Goal: Information Seeking & Learning: Learn about a topic

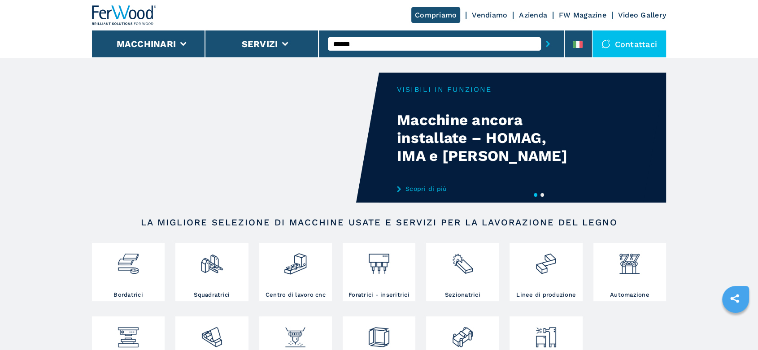
type input "******"
click at [541, 34] on button "submit-button" at bounding box center [548, 44] width 14 height 21
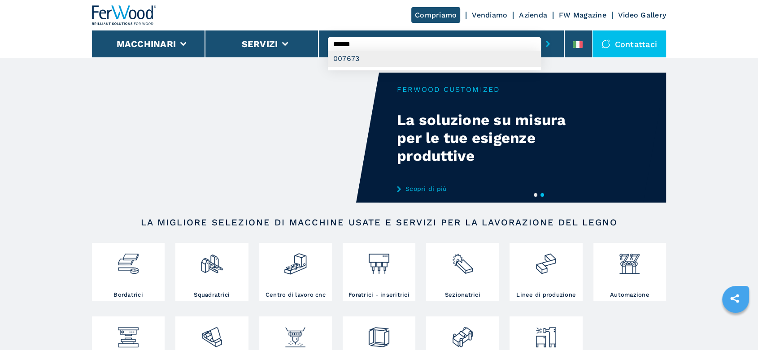
click at [348, 56] on div "007673" at bounding box center [434, 59] width 213 height 16
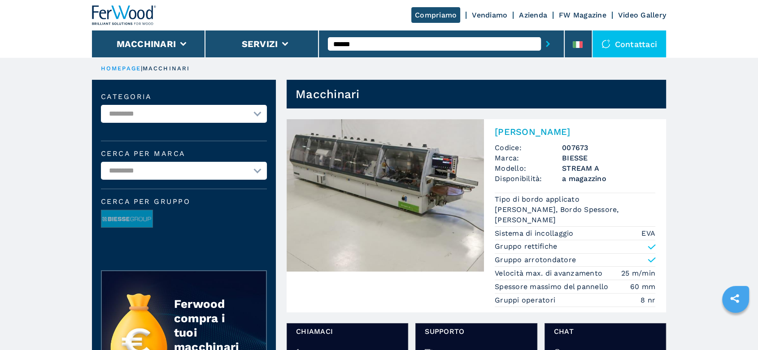
click at [568, 157] on h3 "BIESSE" at bounding box center [608, 158] width 93 height 10
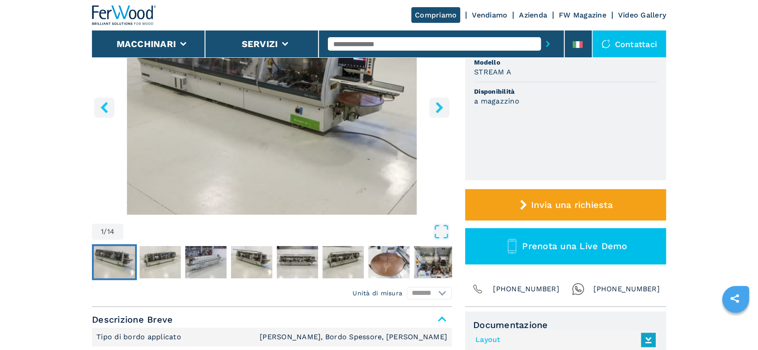
scroll to position [149, 0]
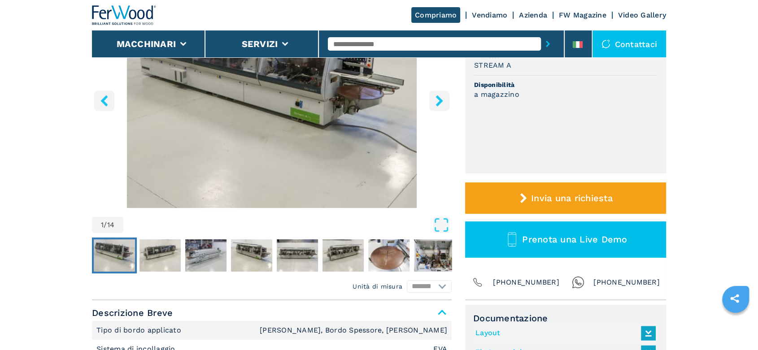
click at [436, 102] on icon "right-button" at bounding box center [439, 100] width 11 height 11
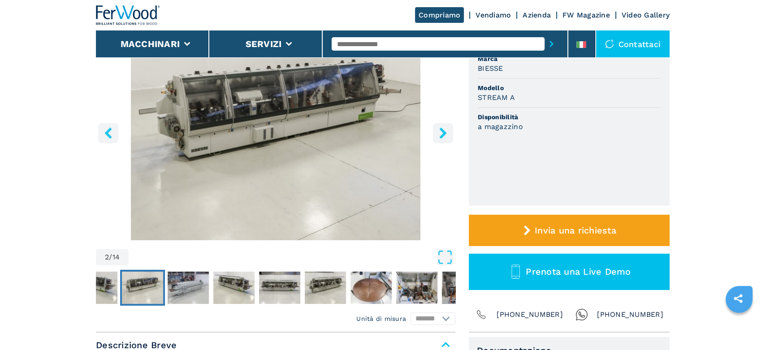
scroll to position [100, 0]
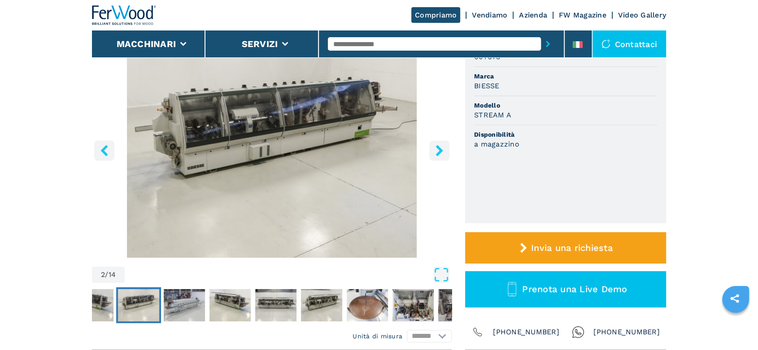
click at [439, 148] on icon "right-button" at bounding box center [438, 150] width 7 height 11
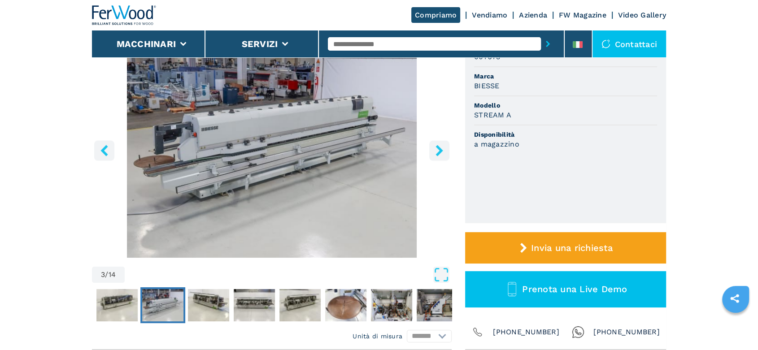
click at [439, 148] on icon "right-button" at bounding box center [438, 150] width 7 height 11
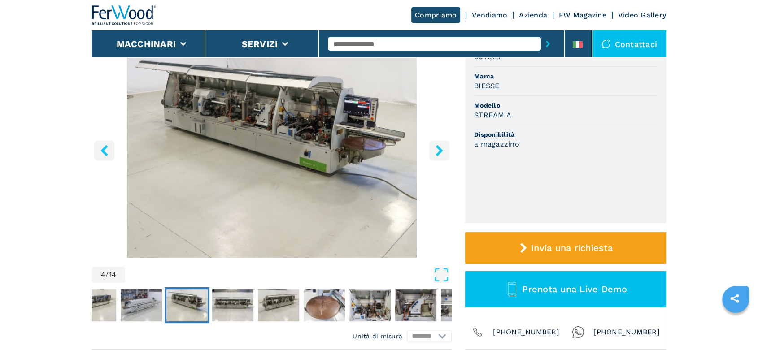
click at [439, 148] on icon "right-button" at bounding box center [438, 150] width 7 height 11
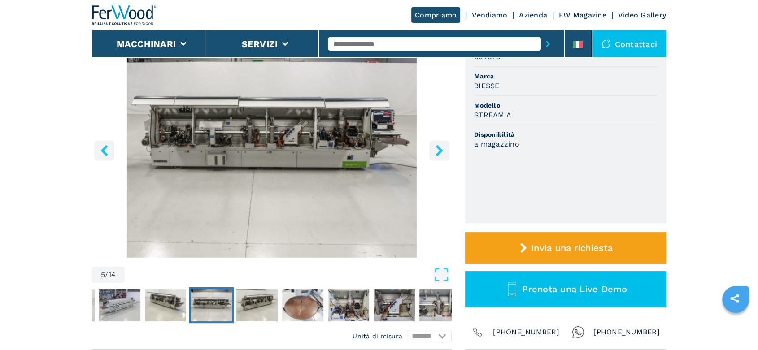
click at [439, 148] on icon "right-button" at bounding box center [438, 150] width 7 height 11
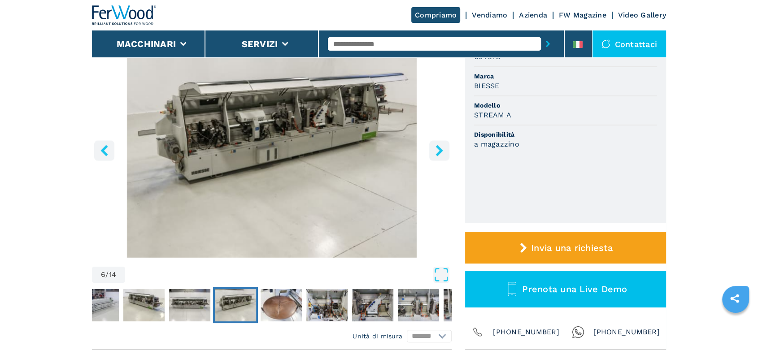
click at [439, 148] on icon "right-button" at bounding box center [438, 150] width 7 height 11
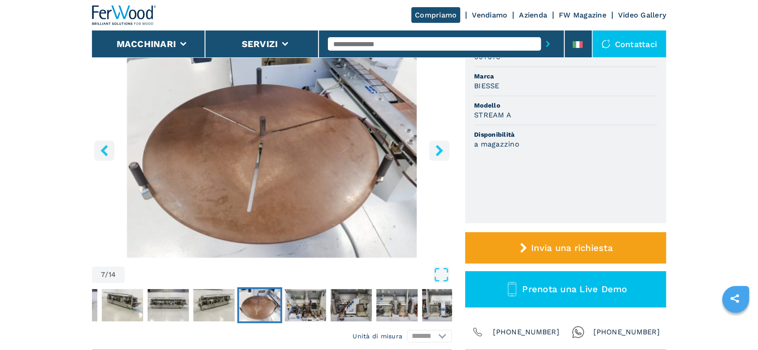
click at [439, 148] on icon "right-button" at bounding box center [438, 150] width 7 height 11
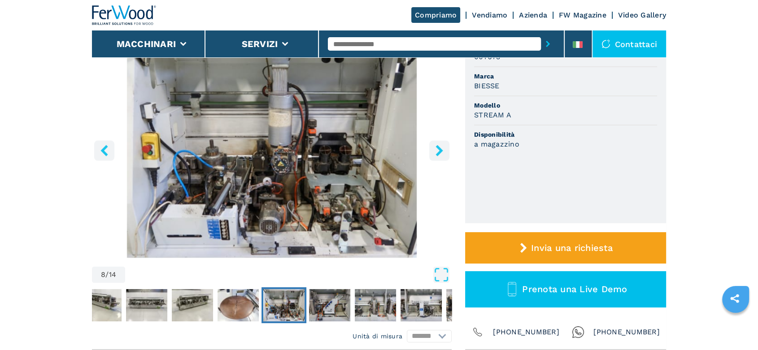
click at [439, 148] on icon "right-button" at bounding box center [438, 150] width 7 height 11
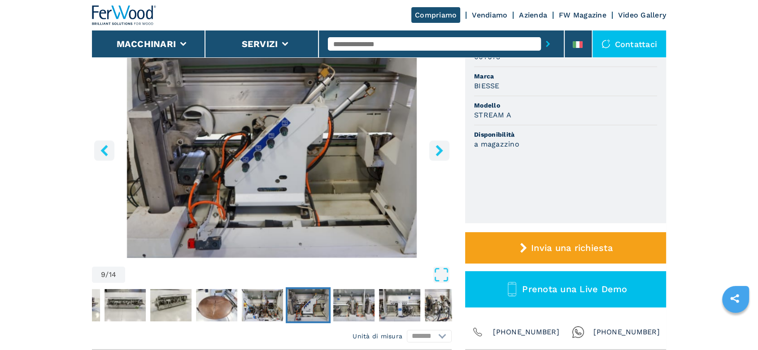
click at [439, 148] on icon "right-button" at bounding box center [438, 150] width 7 height 11
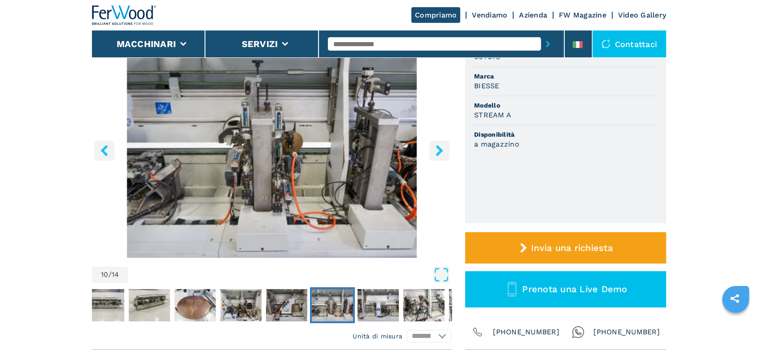
click at [439, 148] on icon "right-button" at bounding box center [438, 150] width 7 height 11
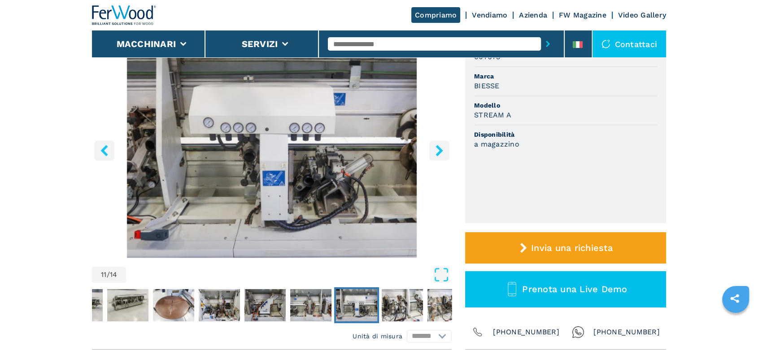
click at [439, 148] on icon "right-button" at bounding box center [438, 150] width 7 height 11
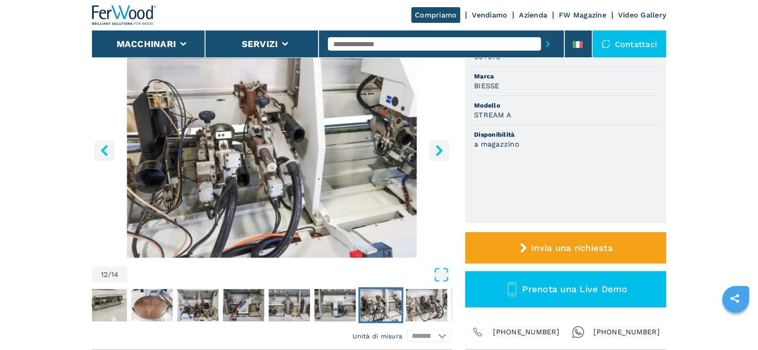
click at [439, 148] on icon "right-button" at bounding box center [438, 150] width 7 height 11
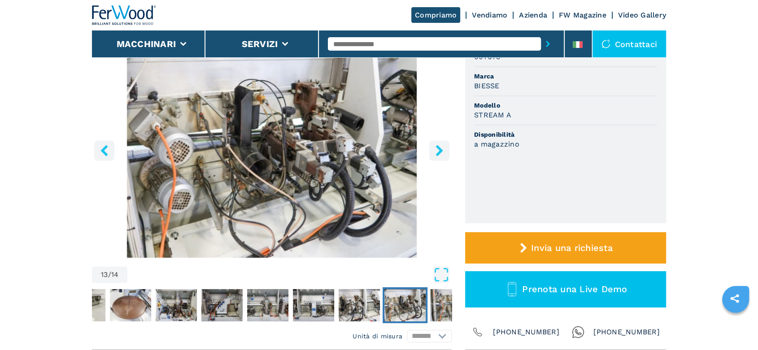
click at [439, 148] on icon "right-button" at bounding box center [438, 150] width 7 height 11
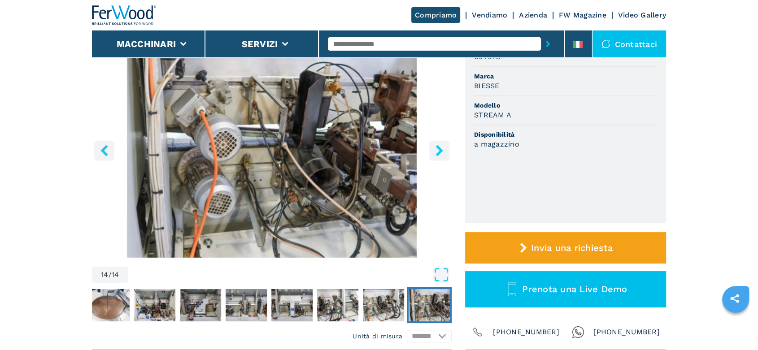
click at [439, 148] on icon "right-button" at bounding box center [438, 150] width 7 height 11
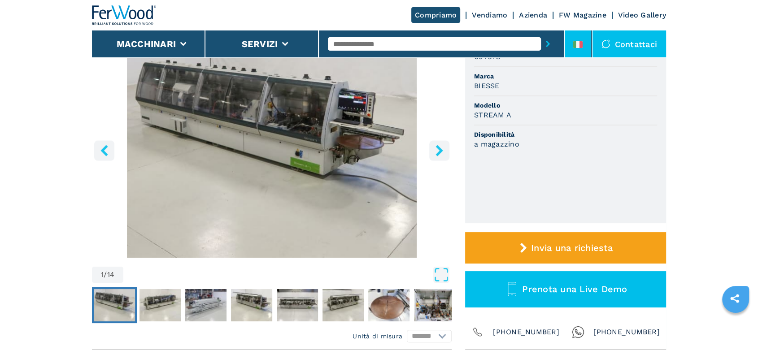
click at [570, 34] on li at bounding box center [578, 43] width 27 height 27
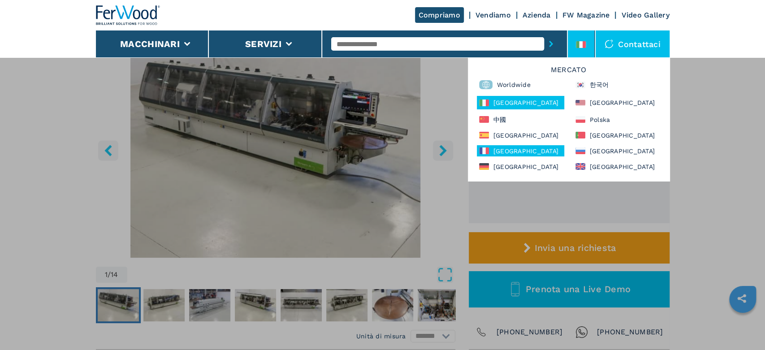
click at [504, 152] on div "[GEOGRAPHIC_DATA]" at bounding box center [520, 150] width 87 height 11
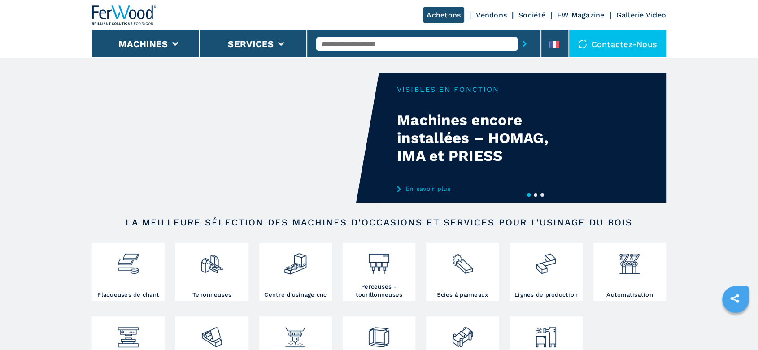
click at [334, 42] on input "text" at bounding box center [416, 43] width 201 height 13
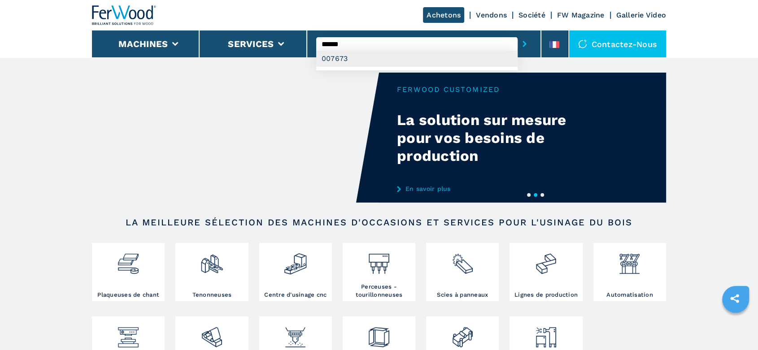
type input "******"
click at [336, 58] on div "007673" at bounding box center [416, 59] width 201 height 16
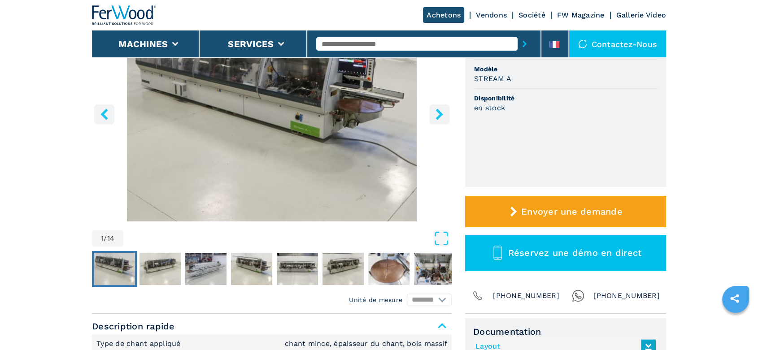
scroll to position [249, 0]
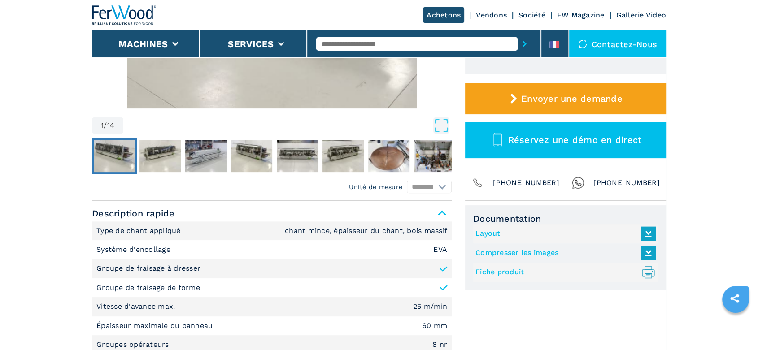
click at [646, 252] on icon at bounding box center [648, 253] width 19 height 19
